Goal: Transaction & Acquisition: Purchase product/service

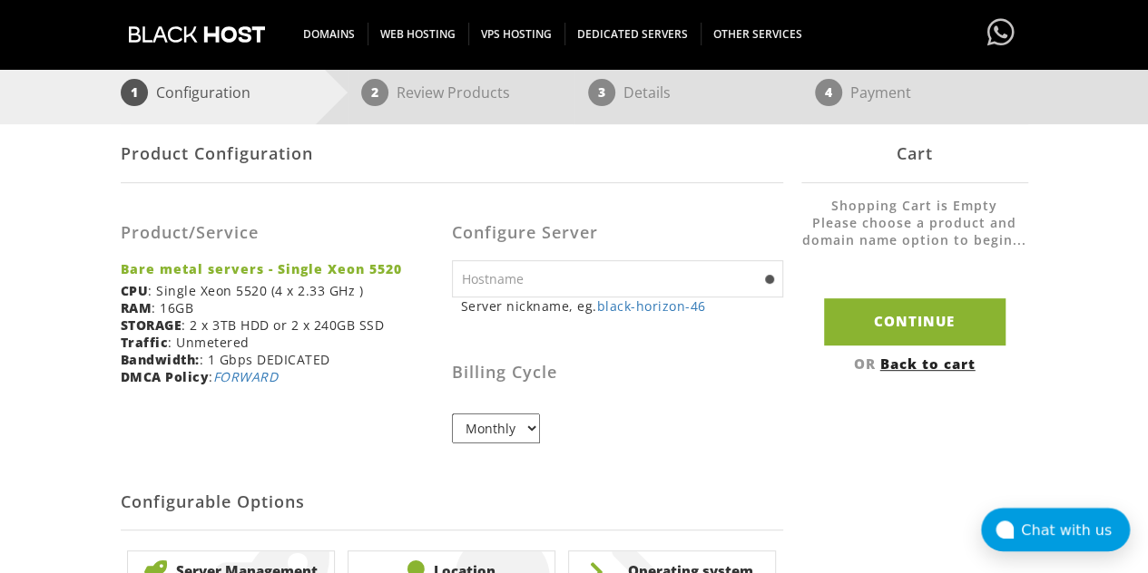
scroll to position [260, 0]
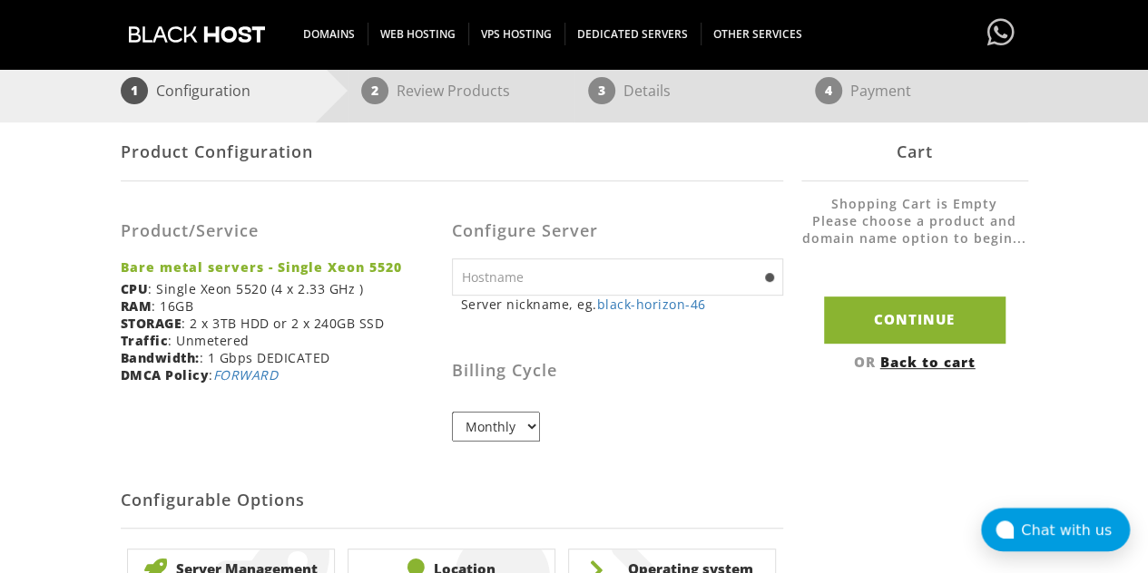
click at [543, 288] on input "text" at bounding box center [617, 277] width 331 height 37
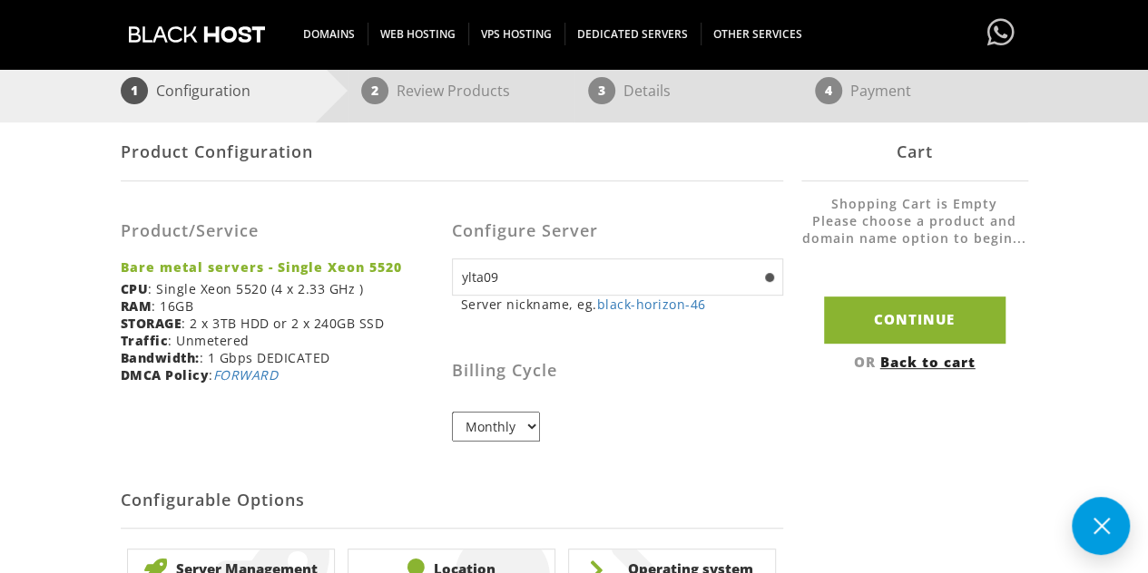
type input "ylta09"
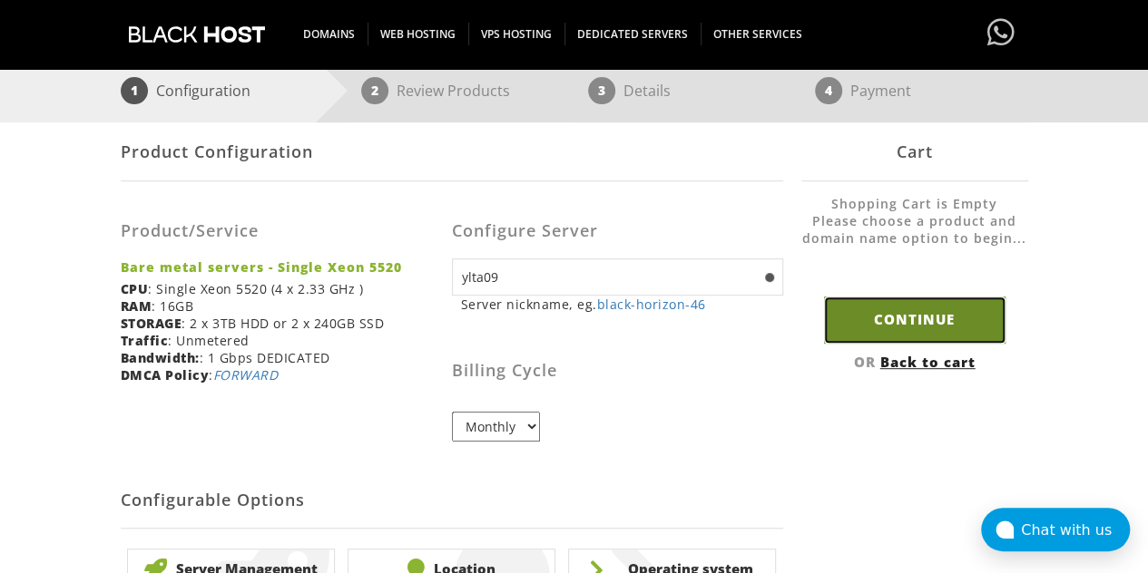
click at [900, 321] on input "Continue" at bounding box center [914, 320] width 181 height 46
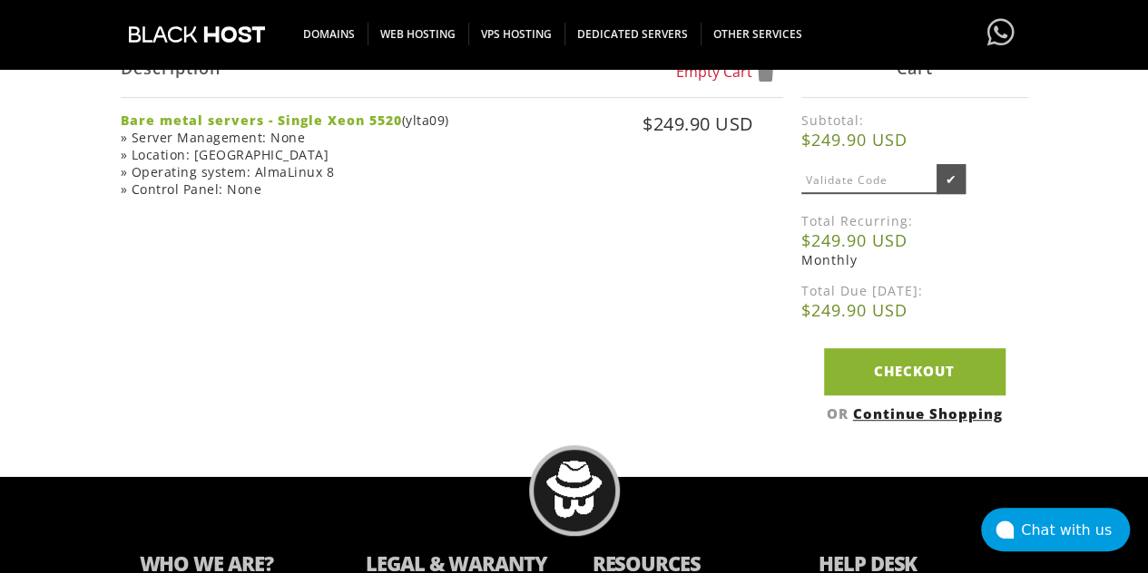
scroll to position [344, 0]
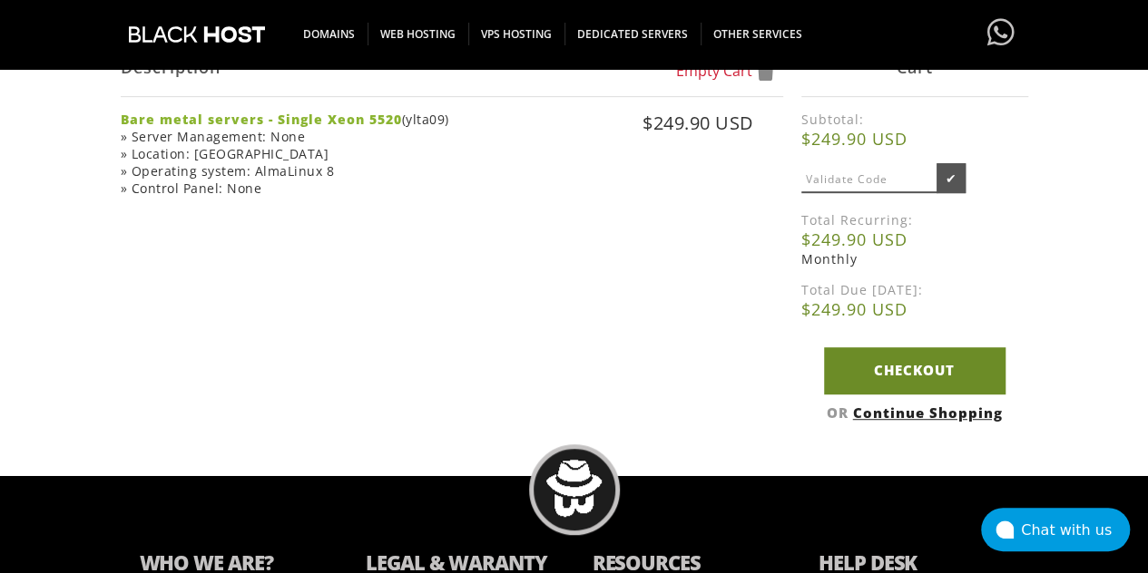
click at [880, 368] on link "Checkout" at bounding box center [914, 371] width 181 height 46
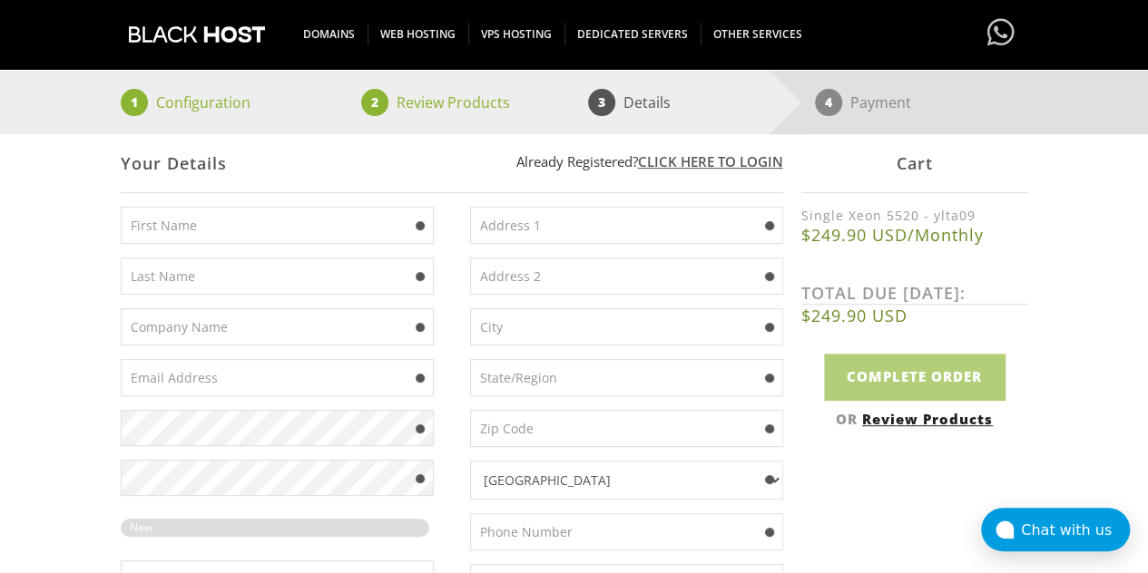
scroll to position [249, 0]
click at [180, 224] on input "text" at bounding box center [277, 224] width 313 height 37
type input "Olwa"
type input "Ami"
type input "[EMAIL_ADDRESS][DOMAIN_NAME]"
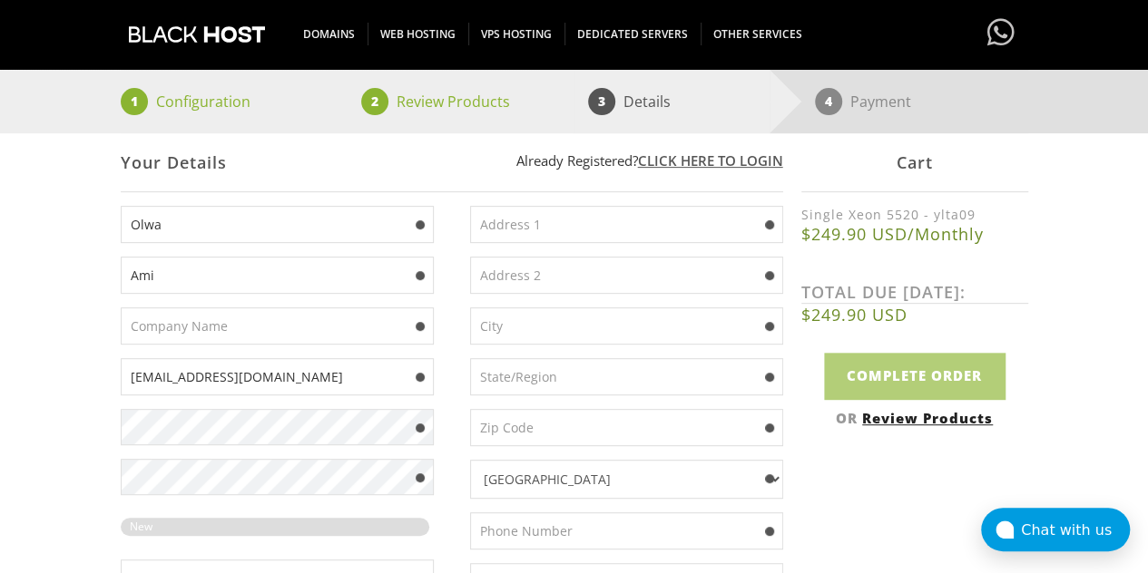
type input "109"
type input "[GEOGRAPHIC_DATA]"
type input "AL"
type input "35013"
type input "9282965501"
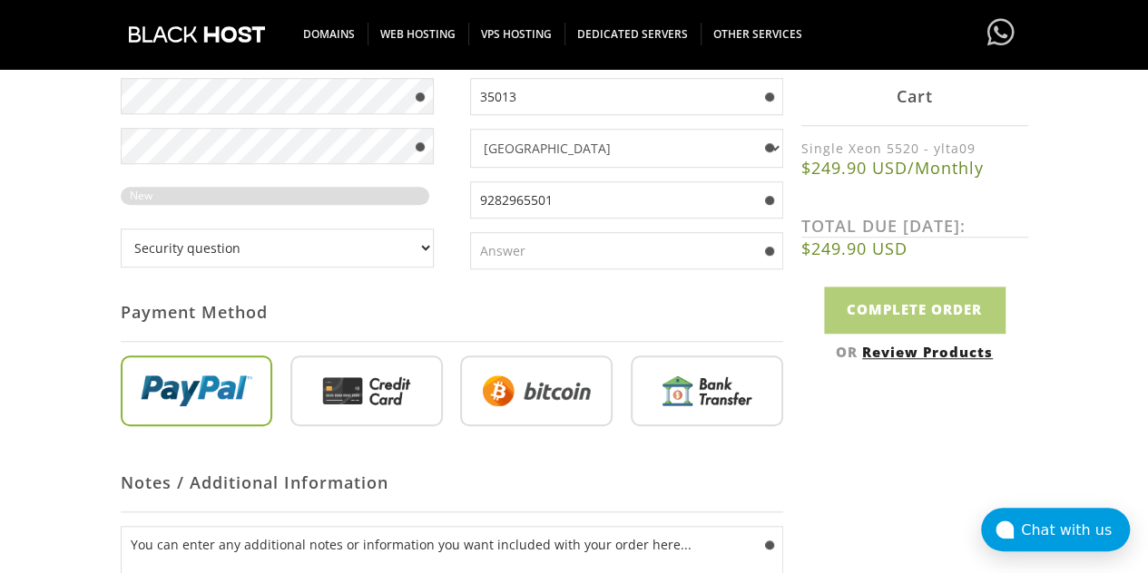
scroll to position [581, 0]
click at [506, 392] on input "radio" at bounding box center [536, 393] width 152 height 71
radio input "true"
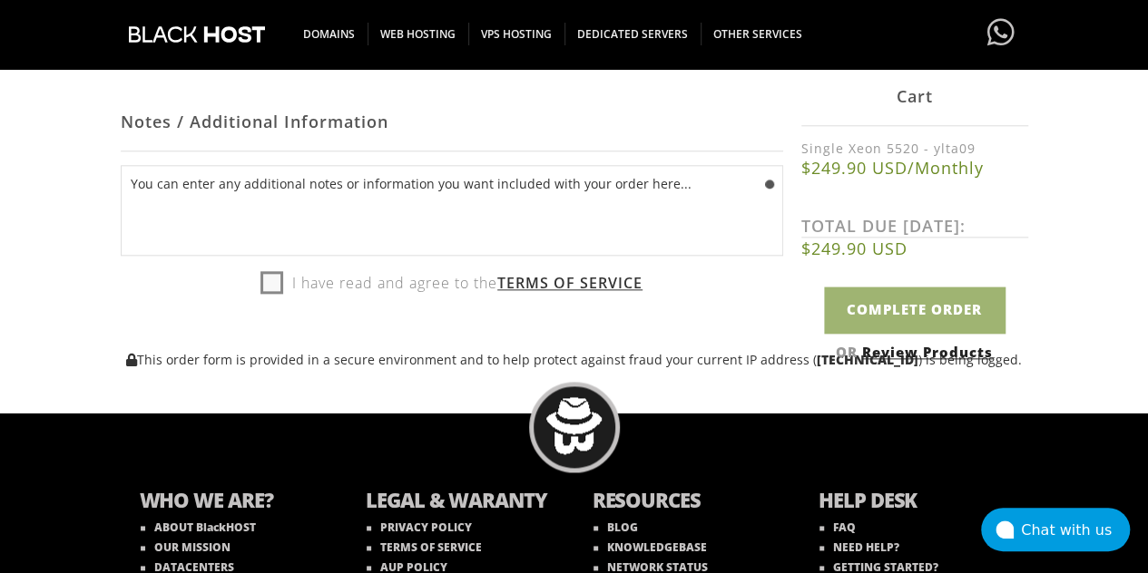
scroll to position [940, 0]
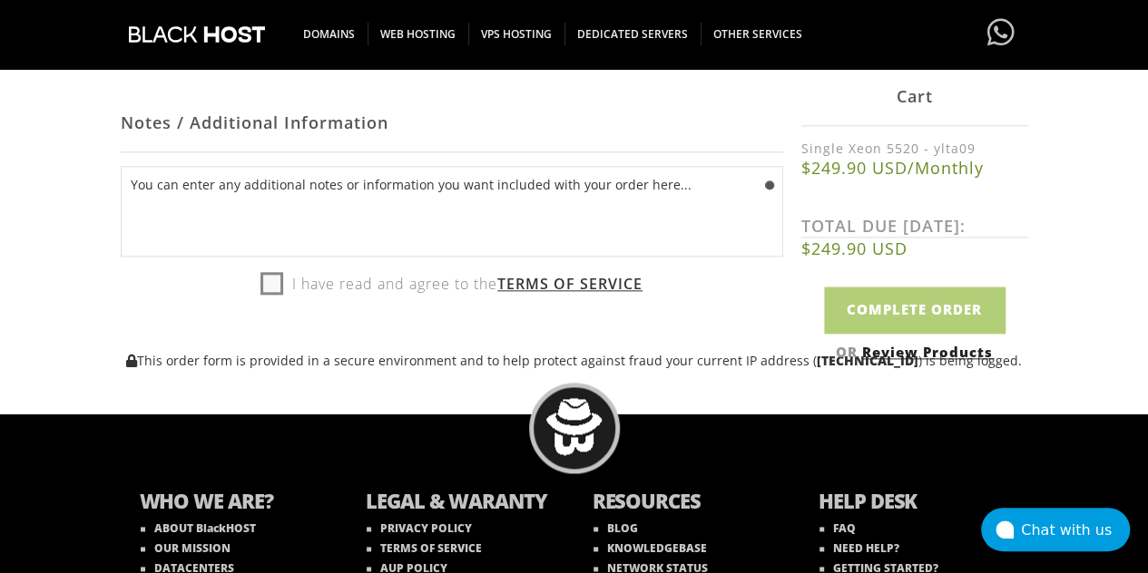
click at [263, 280] on label "I have read and agree to the Terms of Service" at bounding box center [451, 283] width 382 height 27
checkbox input "true"
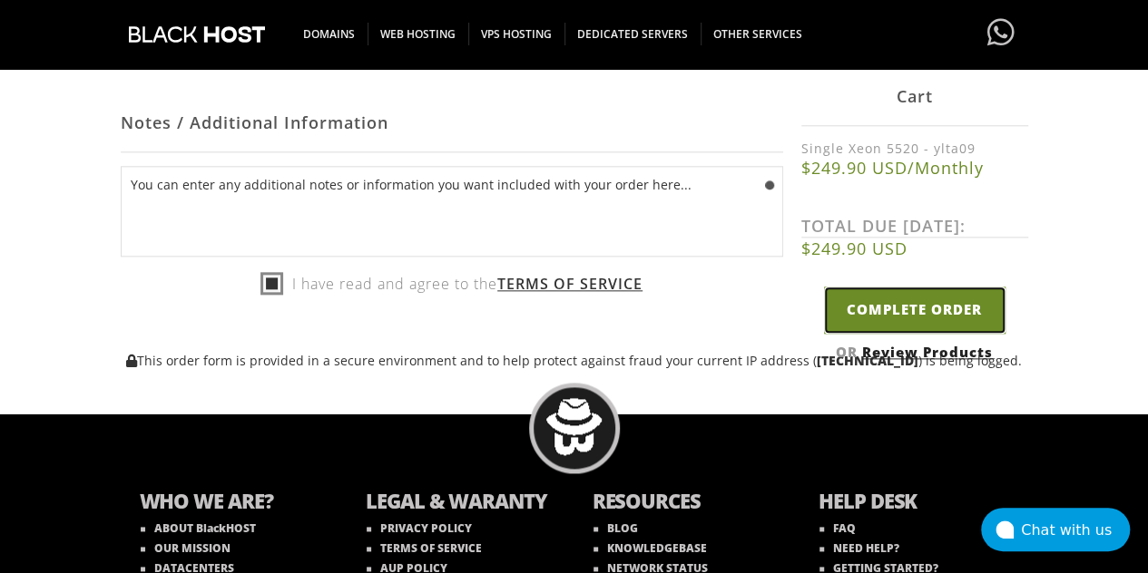
click at [857, 308] on input "Complete Order" at bounding box center [914, 311] width 181 height 46
type input "Please Wait..."
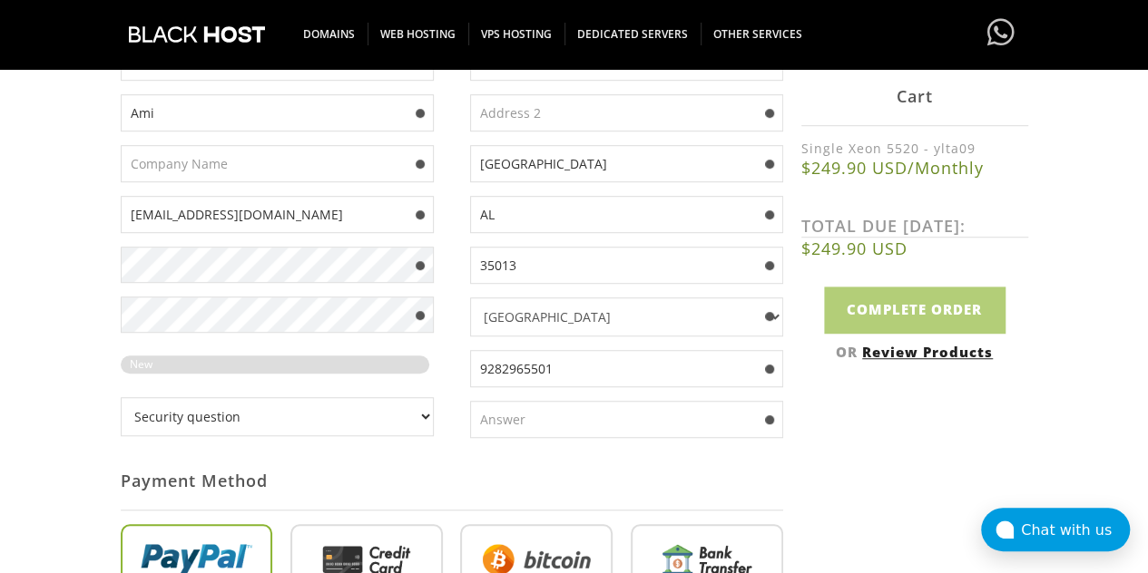
scroll to position [489, 0]
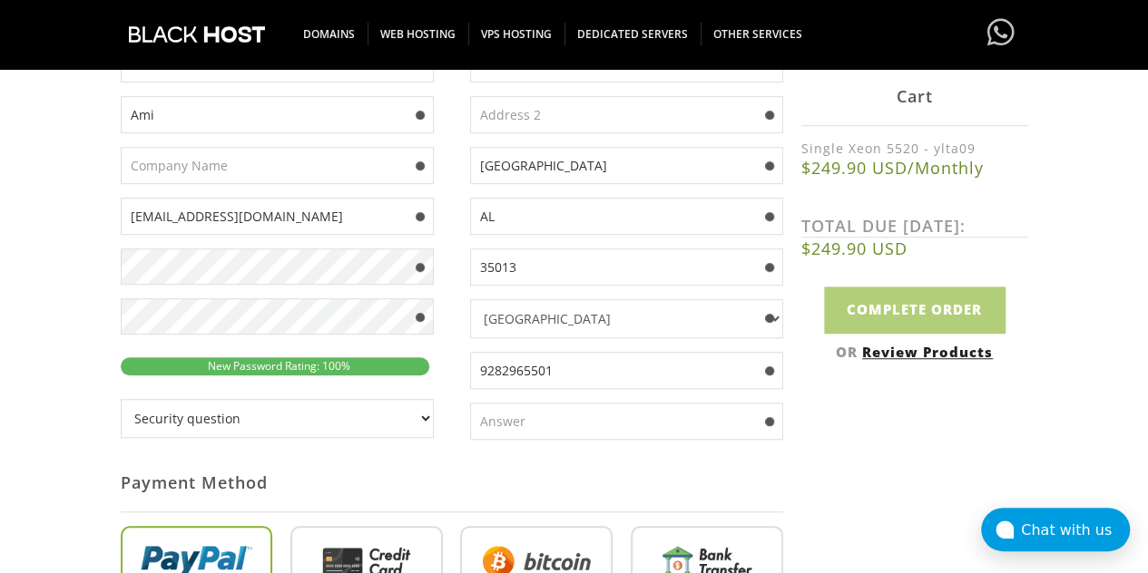
click at [65, 359] on div "Your Details Create an account with us . . . 1 Configuration 2 Review Products …" at bounding box center [574, 326] width 1148 height 1148
click at [240, 426] on select "Security question What's your favorite color? What is the first name of the per…" at bounding box center [277, 418] width 313 height 39
select select "6"
click at [121, 399] on select "Security question What's your favorite color? What is the first name of the per…" at bounding box center [277, 418] width 313 height 39
click at [505, 413] on input "text" at bounding box center [626, 421] width 313 height 37
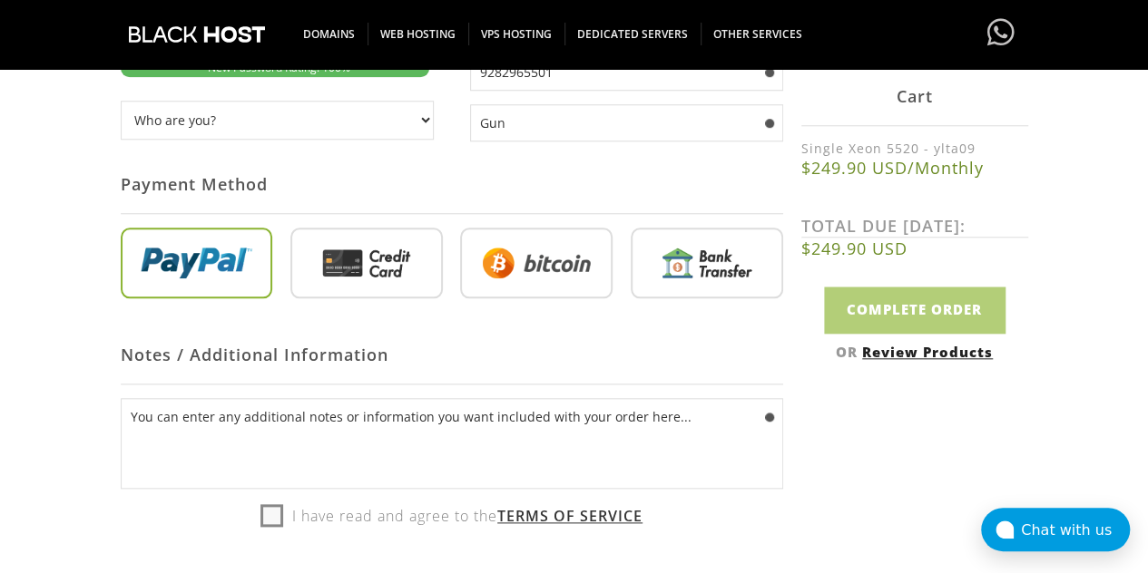
scroll to position [795, 0]
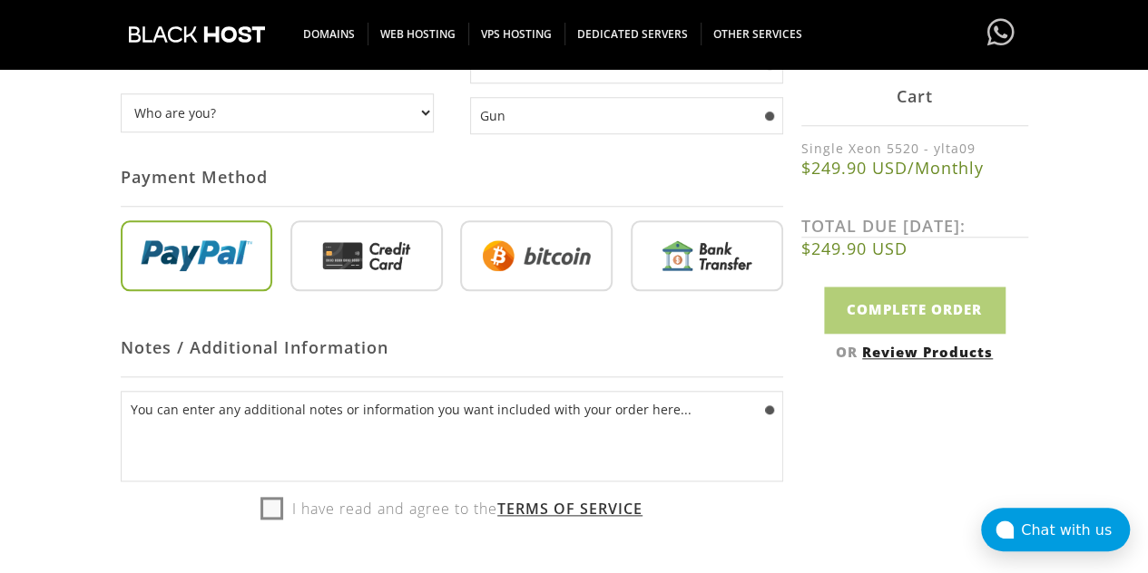
type input "Gun"
click at [277, 495] on label "I have read and agree to the Terms of Service" at bounding box center [451, 508] width 382 height 27
checkbox input "true"
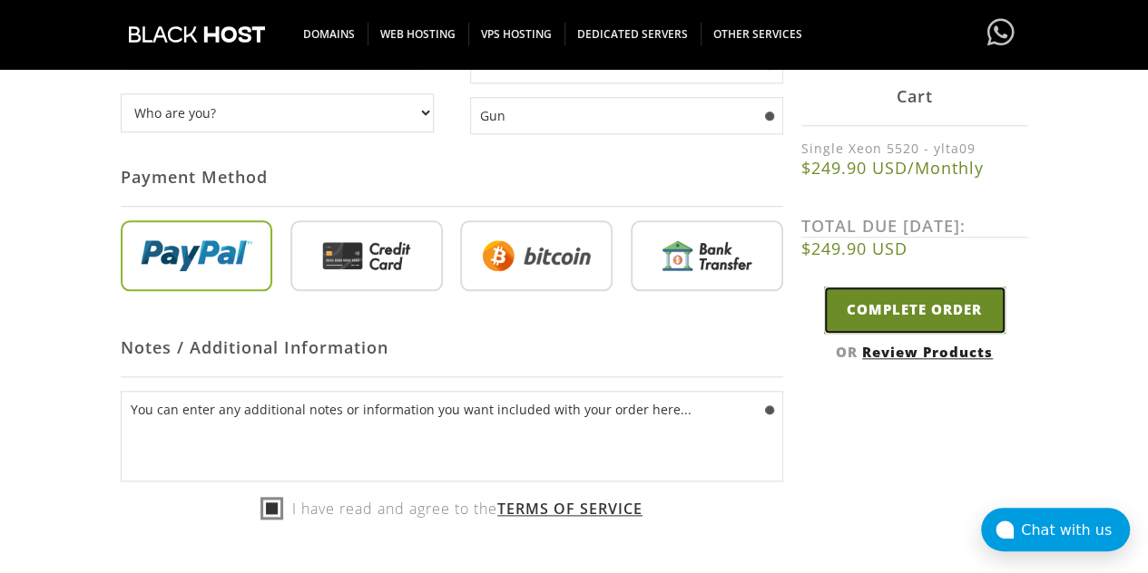
click at [878, 297] on input "Complete Order" at bounding box center [914, 311] width 181 height 46
type input "Please Wait..."
